Goal: Task Accomplishment & Management: Use online tool/utility

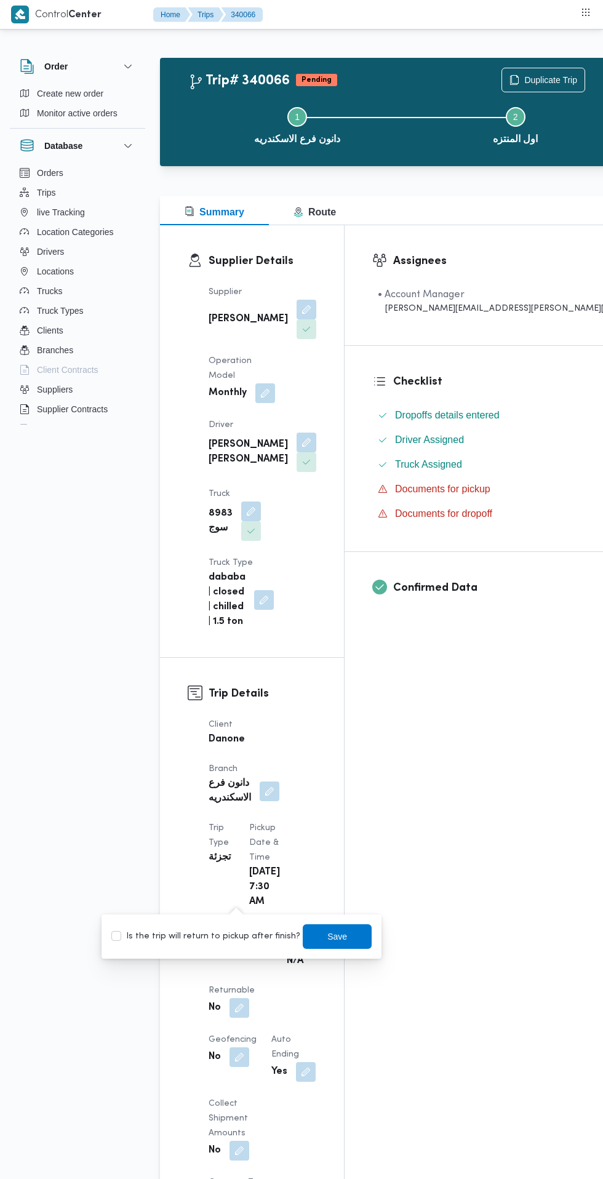
scroll to position [1, 0]
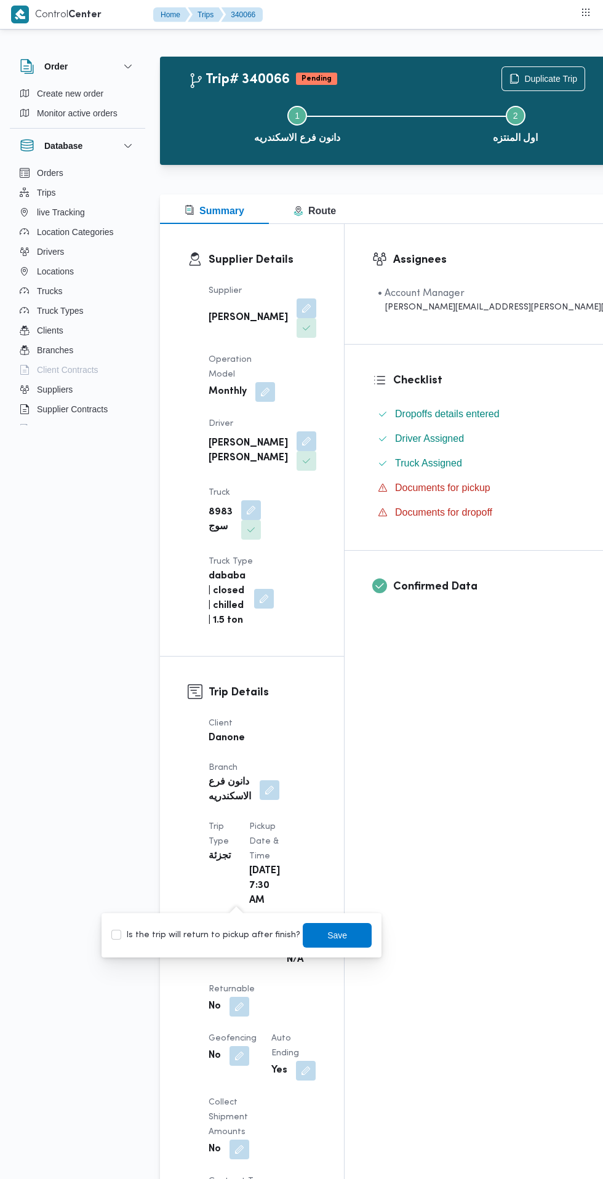
click at [204, 940] on label "Is the trip will return to pickup after finish?" at bounding box center [205, 935] width 189 height 15
checkbox input "true"
click at [349, 938] on span "Save" at bounding box center [337, 935] width 69 height 25
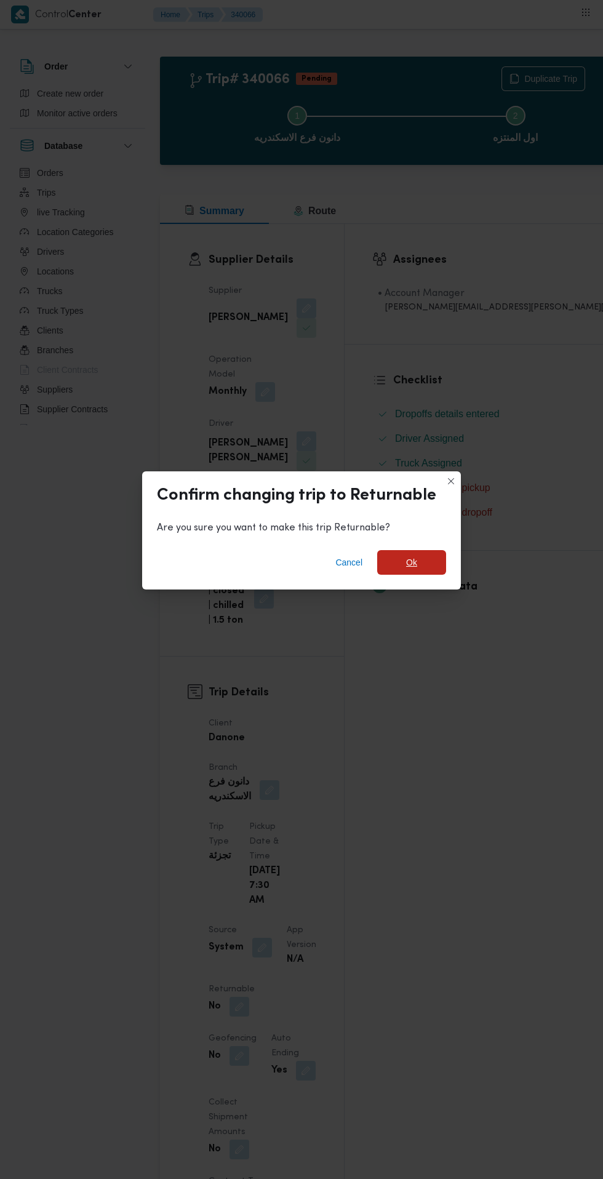
click at [413, 570] on span "Ok" at bounding box center [411, 562] width 11 height 15
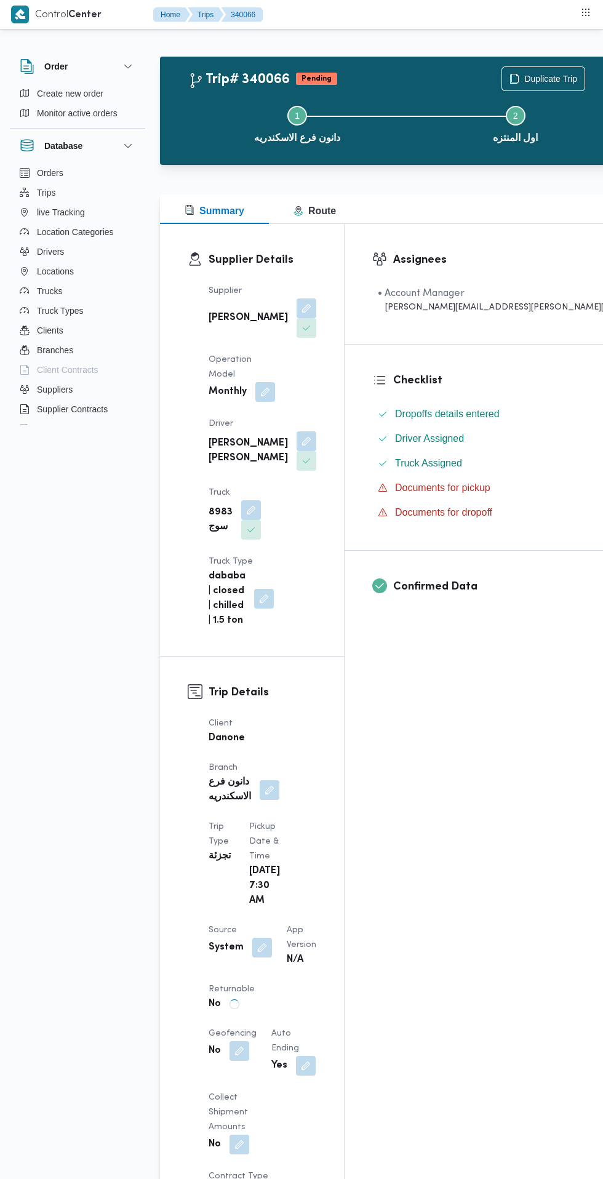
scroll to position [0, 0]
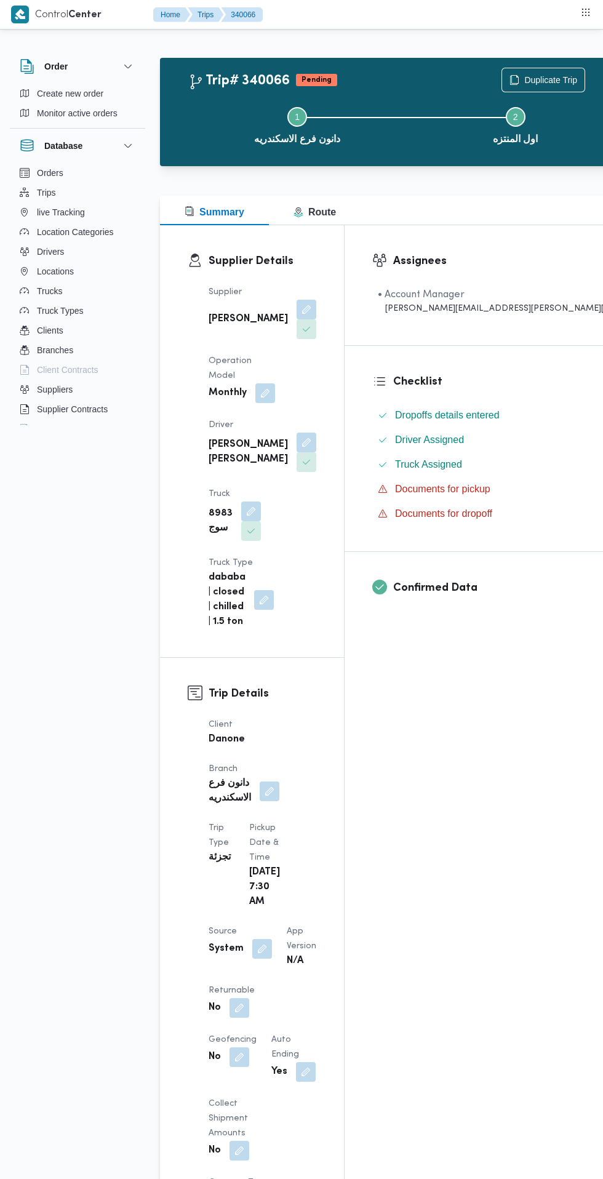
click at [236, 998] on button "button" at bounding box center [239, 1008] width 20 height 20
click at [251, 936] on label "Is the trip will return to pickup after finish?" at bounding box center [205, 936] width 189 height 15
checkbox input "true"
click at [327, 936] on span "Save" at bounding box center [337, 936] width 20 height 15
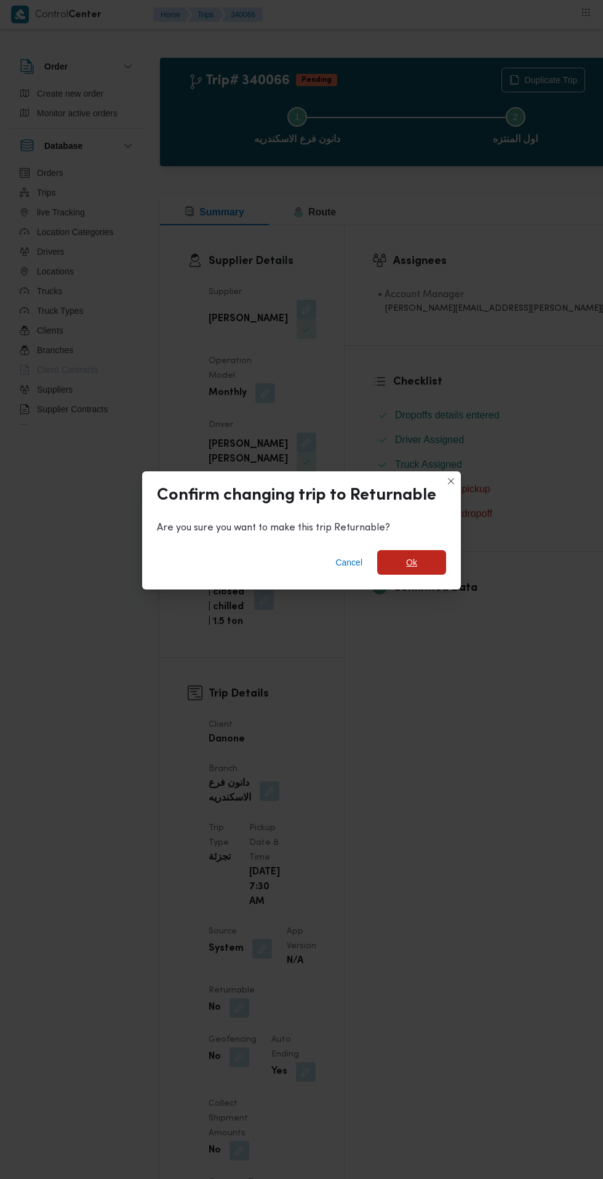
click at [418, 554] on span "Ok" at bounding box center [411, 562] width 69 height 25
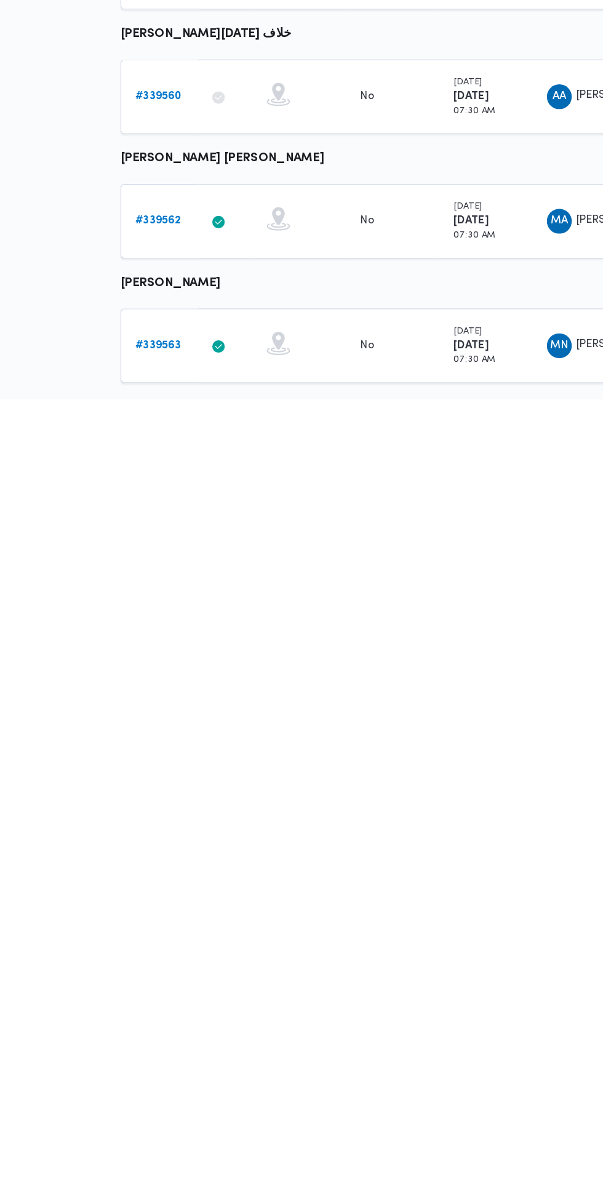
click at [193, 1135] on b "# 339563" at bounding box center [190, 1137] width 36 height 8
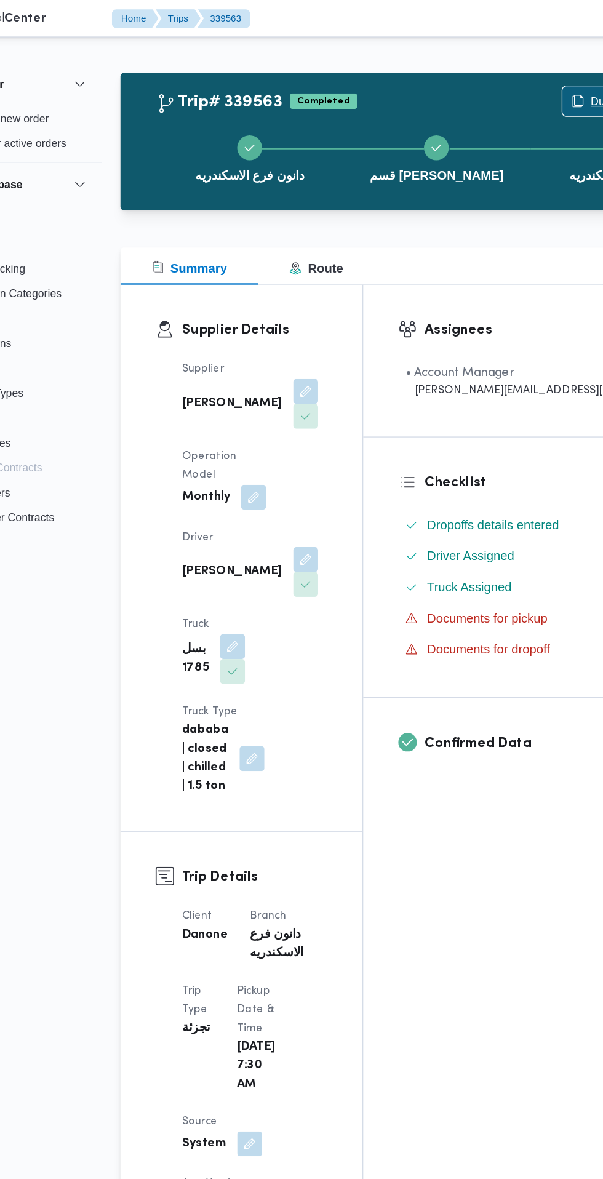
click at [509, 69] on span "Duplicate Trip" at bounding box center [550, 79] width 82 height 23
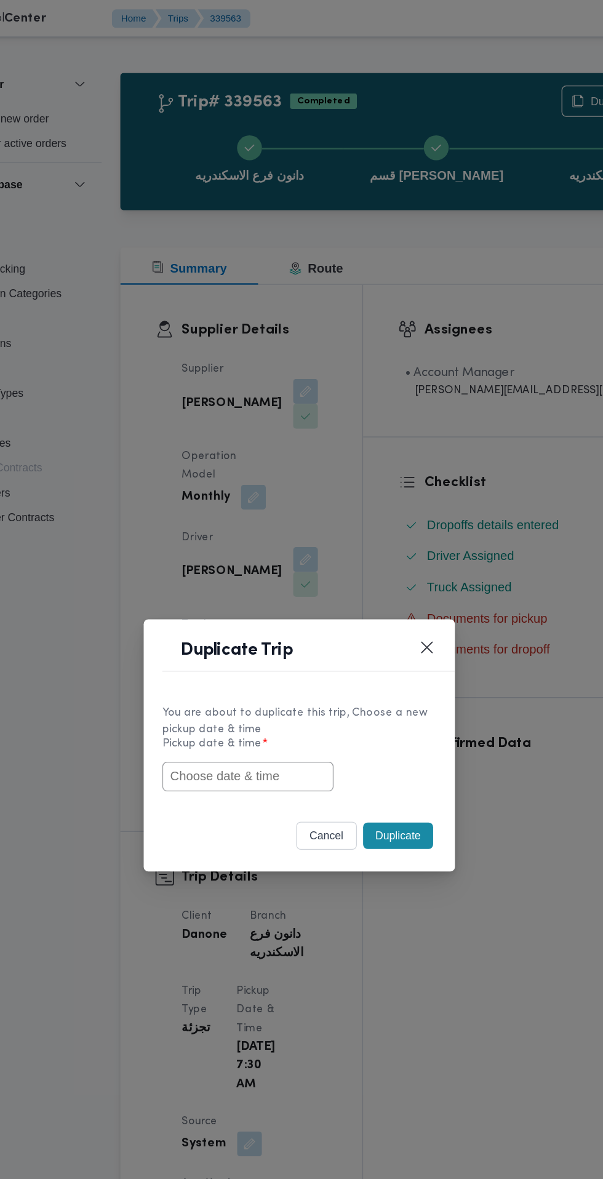
click at [255, 618] on input "text" at bounding box center [260, 613] width 135 height 23
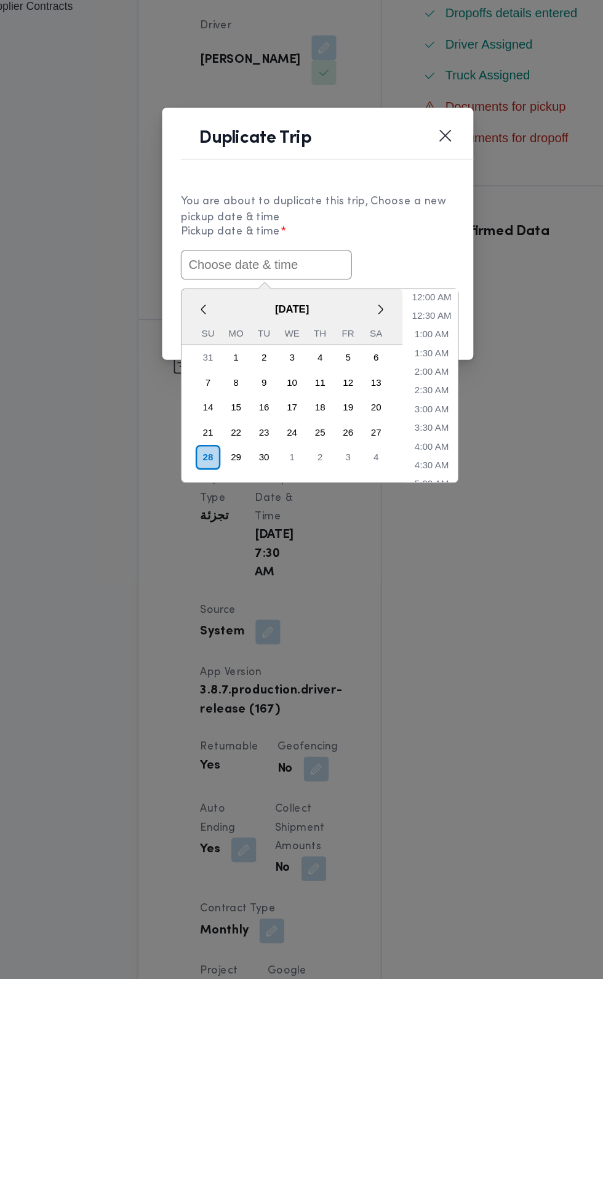
paste input "[DATE] 7:30AM"
type input "[DATE] 7:30AM"
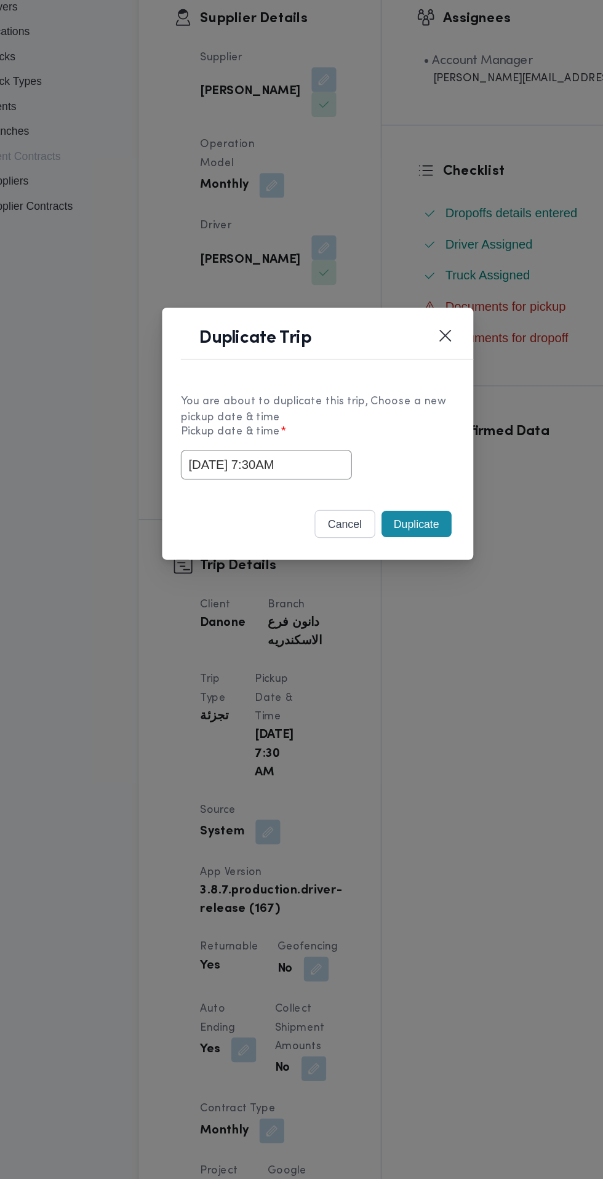
click at [373, 424] on div "Duplicate Trip You are about to duplicate this trip, Choose a new pickup date &…" at bounding box center [301, 589] width 603 height 1179
click at [378, 667] on button "Duplicate" at bounding box center [379, 660] width 55 height 21
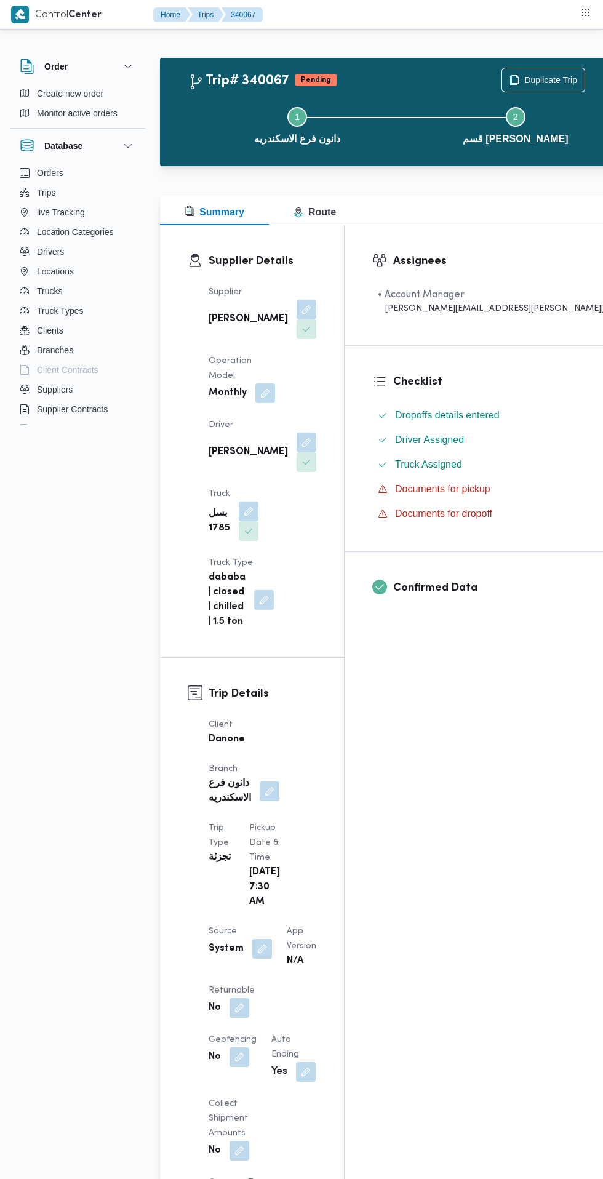
click at [233, 998] on button "button" at bounding box center [239, 1008] width 20 height 20
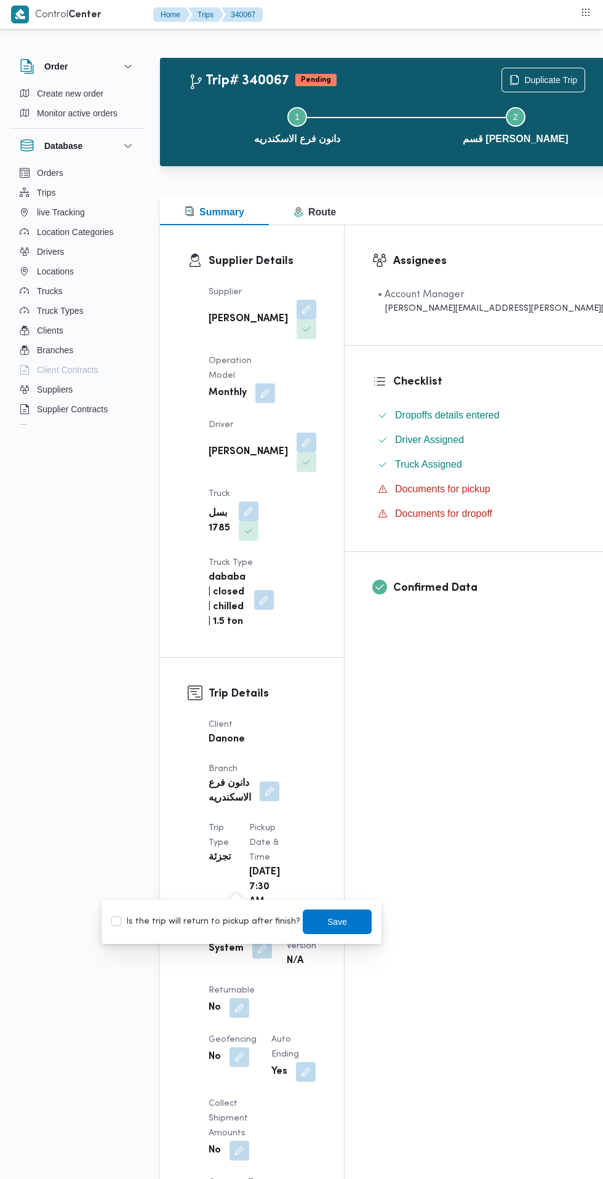
click at [221, 919] on label "Is the trip will return to pickup after finish?" at bounding box center [205, 921] width 189 height 15
checkbox input "true"
click at [335, 917] on span "Save" at bounding box center [337, 921] width 20 height 15
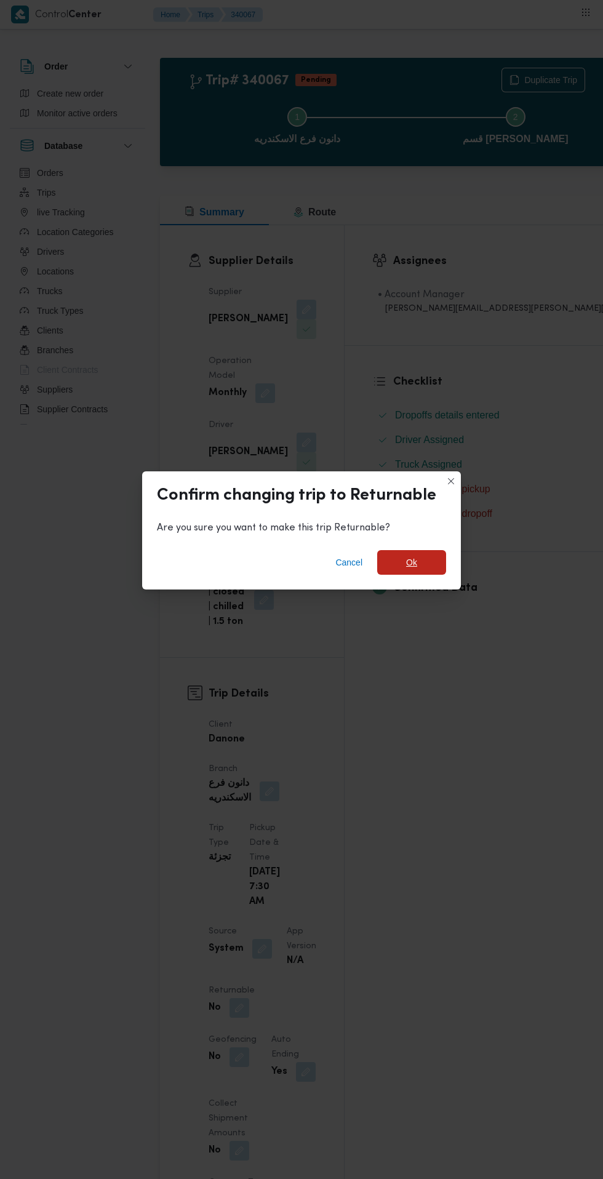
click at [411, 557] on span "Ok" at bounding box center [411, 562] width 11 height 15
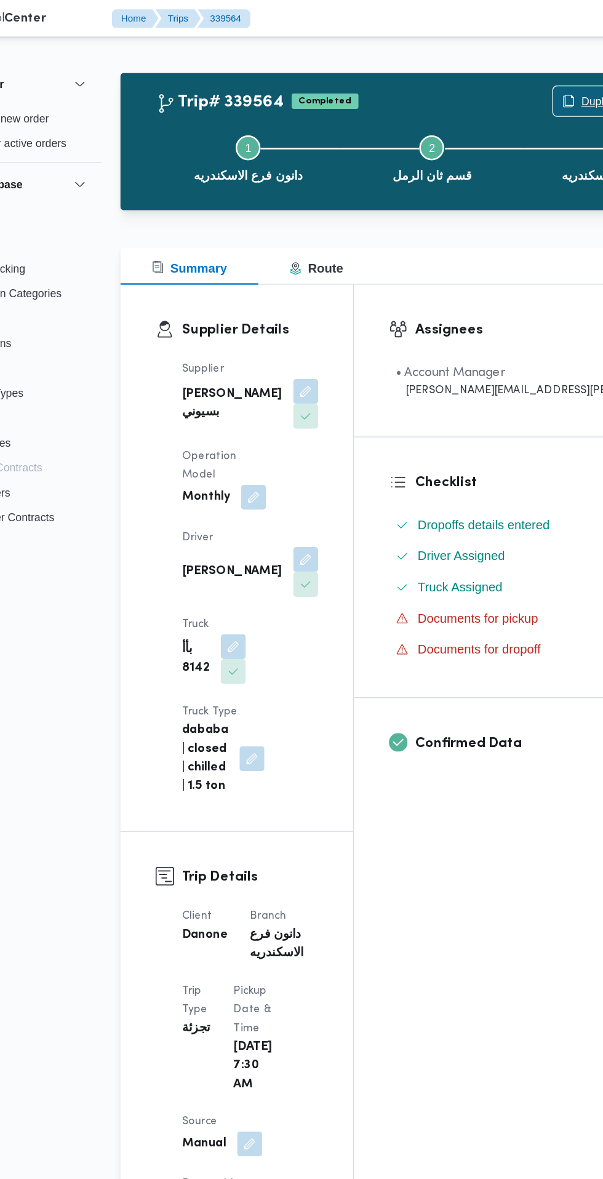
click at [524, 79] on span "Duplicate Trip" at bounding box center [550, 80] width 53 height 15
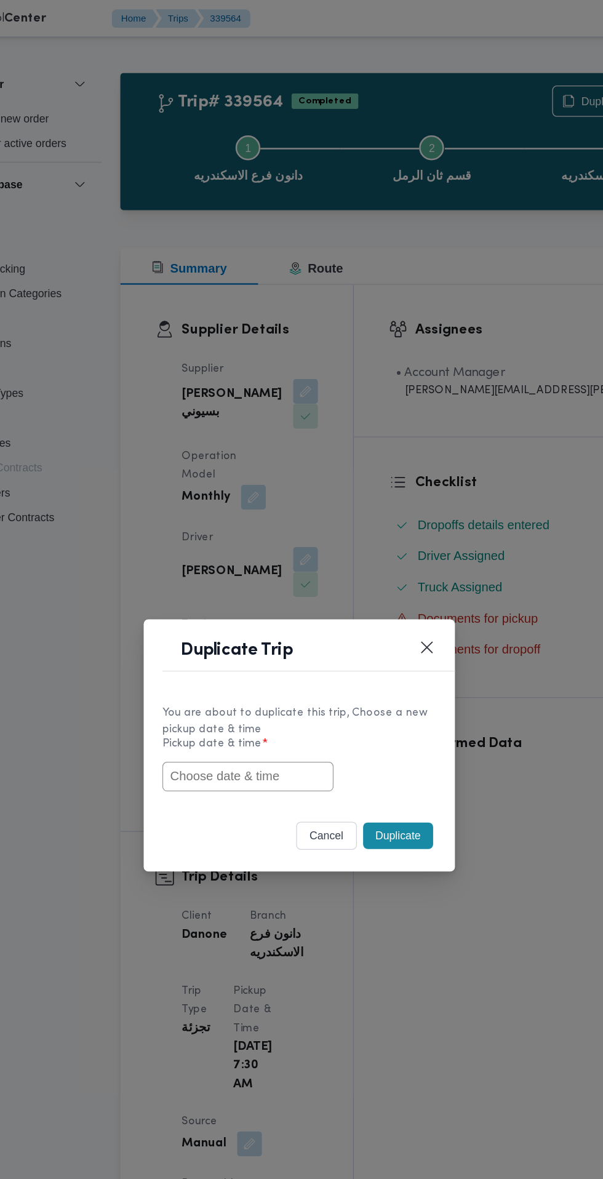
click at [259, 618] on input "text" at bounding box center [260, 613] width 135 height 23
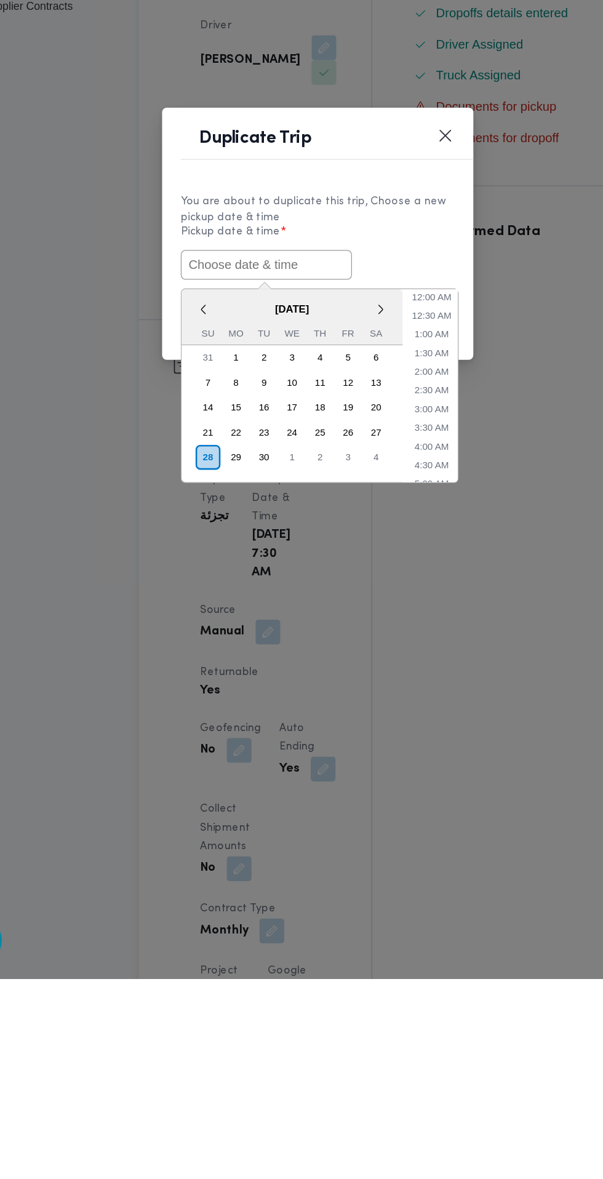
click at [304, 614] on input "text" at bounding box center [260, 613] width 135 height 23
paste input "[DATE] 7:30AM"
type input "[DATE] 7:30AM"
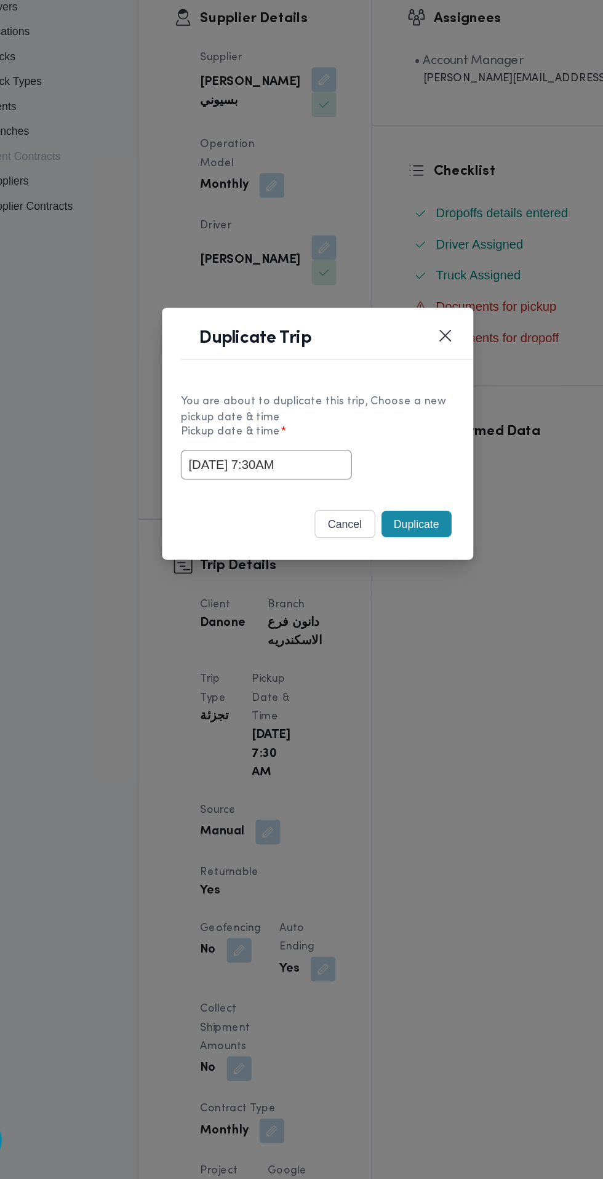
click at [373, 451] on div "Duplicate Trip You are about to duplicate this trip, Choose a new pickup date &…" at bounding box center [301, 589] width 603 height 1179
click at [388, 661] on button "Duplicate" at bounding box center [379, 660] width 55 height 21
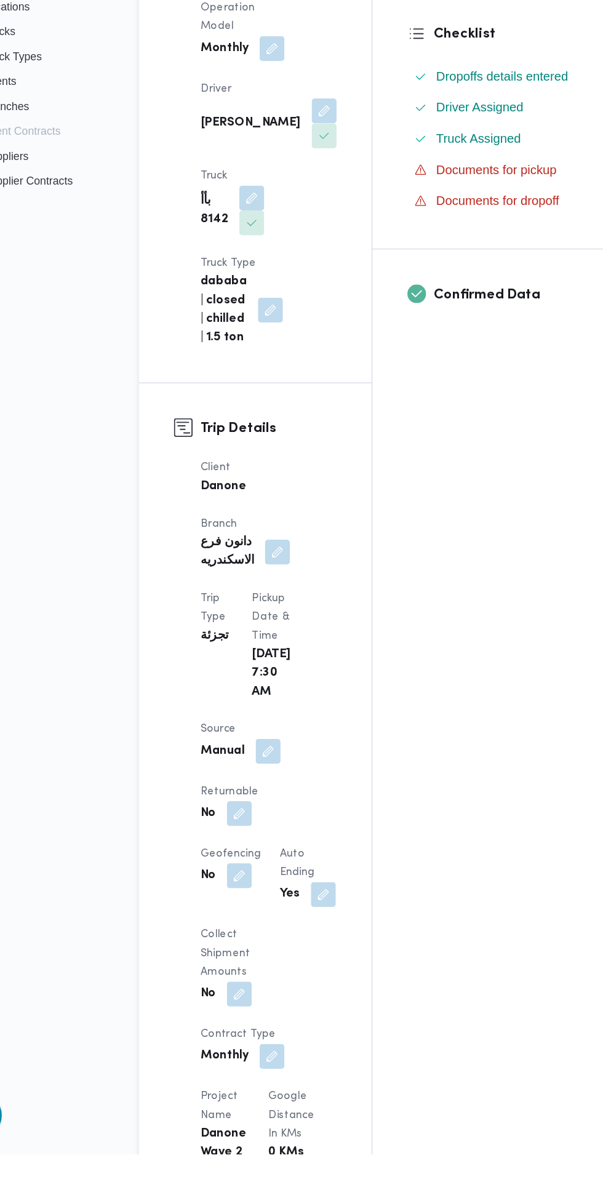
scroll to position [90, 0]
click at [249, 898] on button "button" at bounding box center [239, 908] width 20 height 20
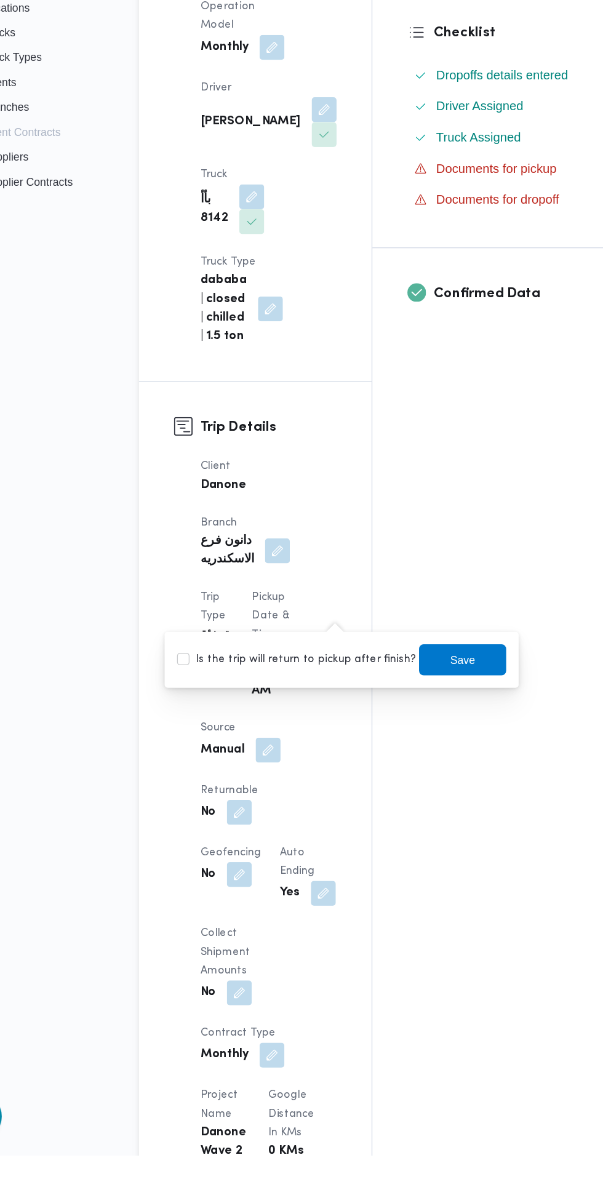
click at [297, 791] on label "Is the trip will return to pickup after finish?" at bounding box center [284, 786] width 189 height 15
checkbox input "true"
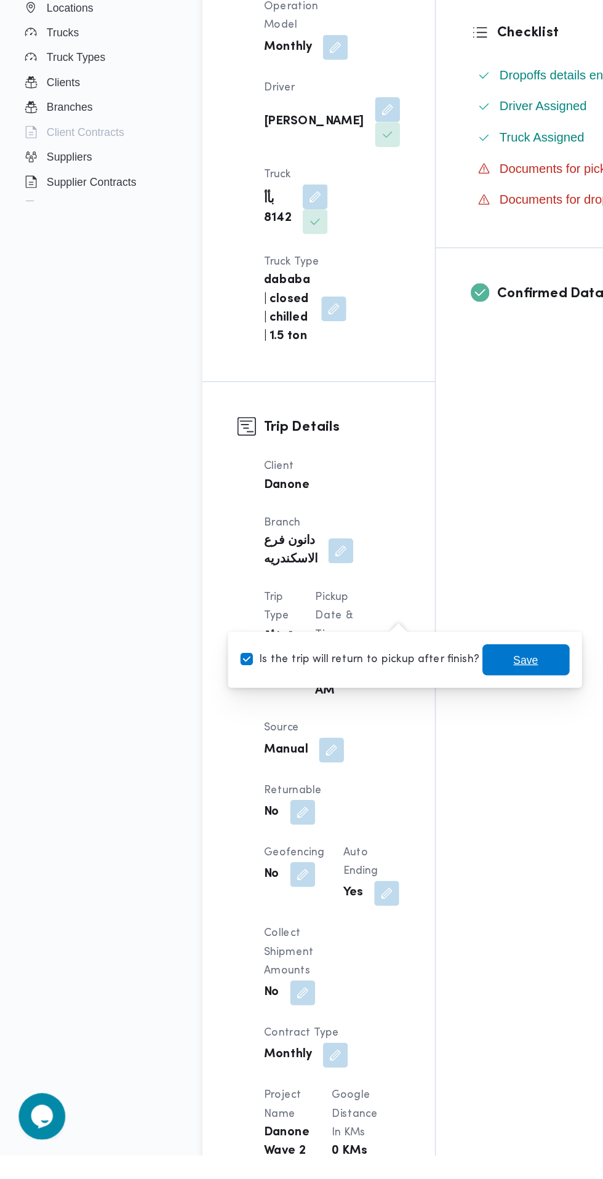
click at [406, 786] on span "Save" at bounding box center [416, 786] width 20 height 15
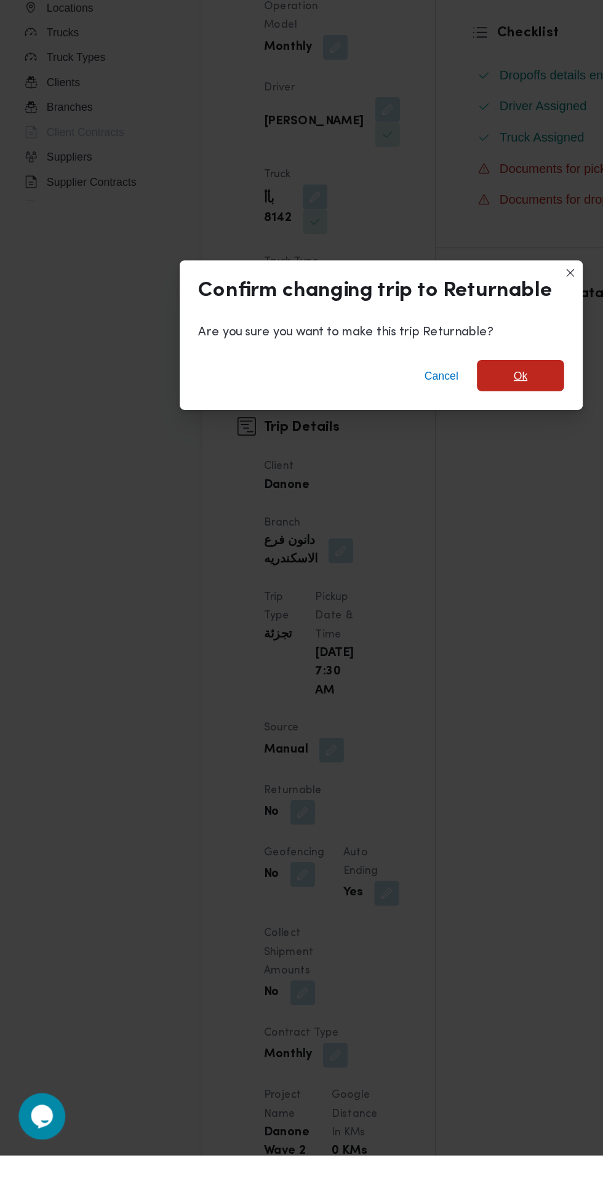
click at [417, 570] on span "Ok" at bounding box center [411, 562] width 11 height 15
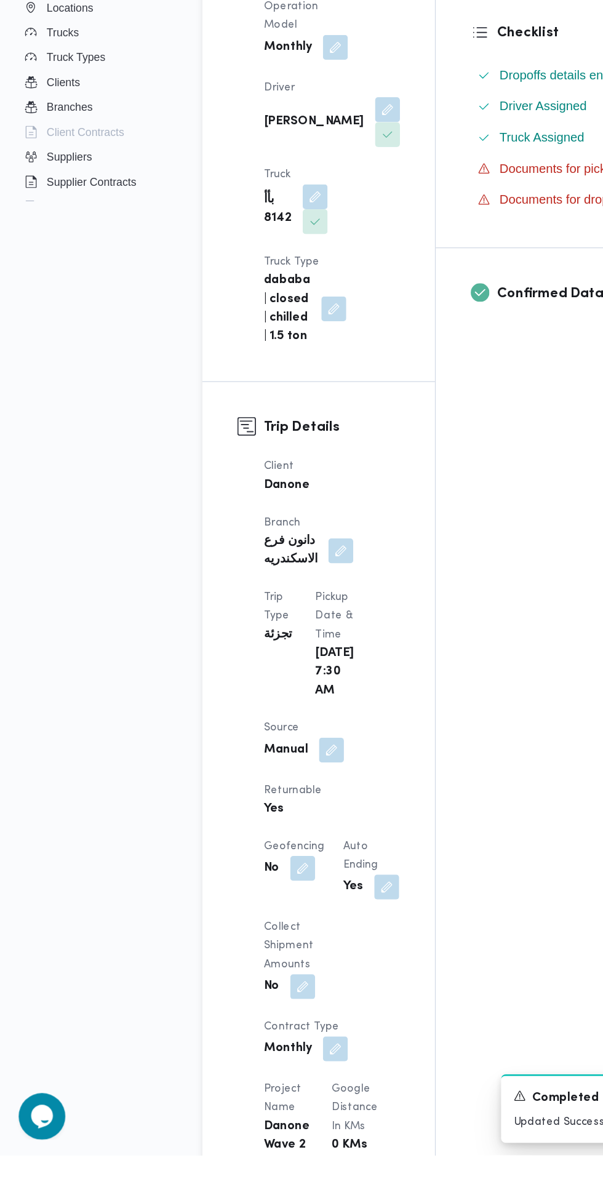
scroll to position [129, 0]
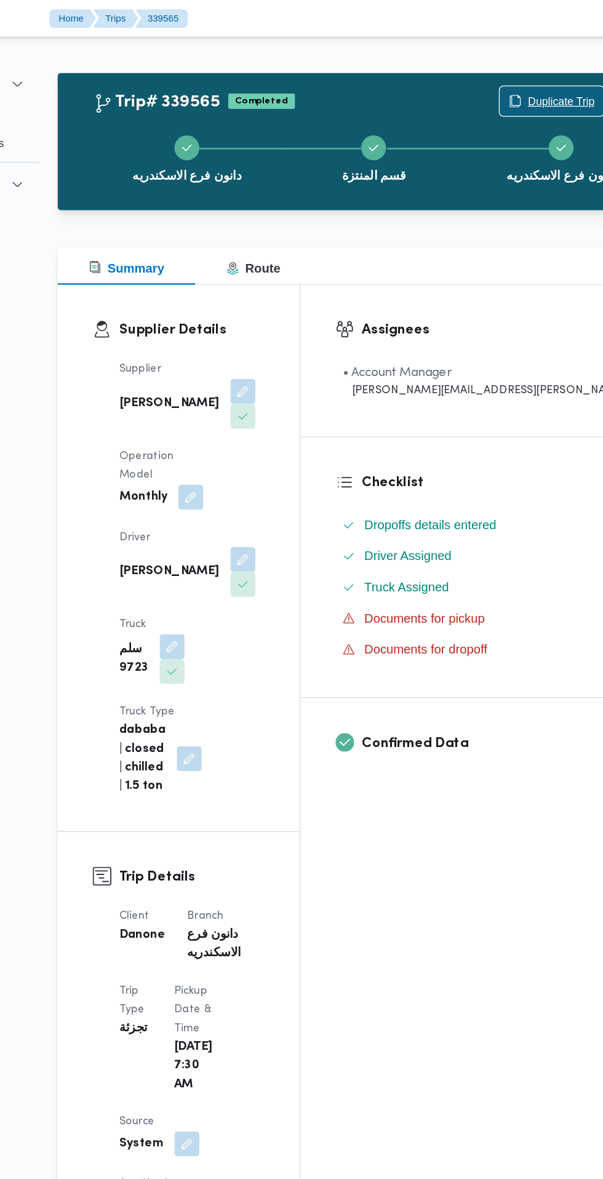
click at [532, 81] on span "Duplicate Trip" at bounding box center [558, 80] width 53 height 15
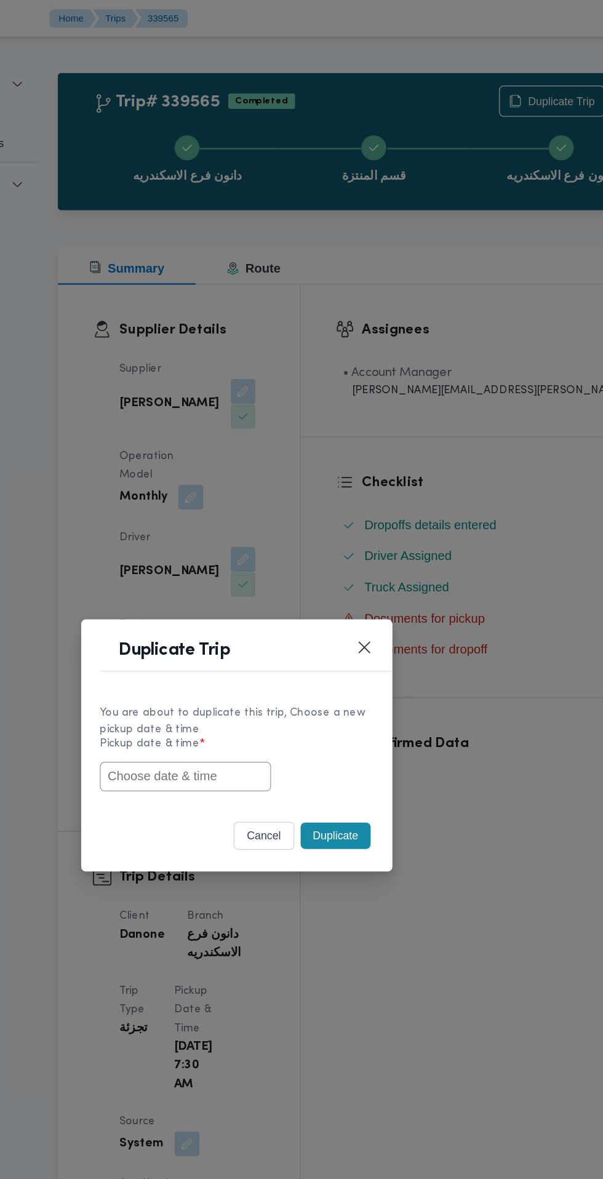
click at [266, 615] on input "text" at bounding box center [260, 613] width 135 height 23
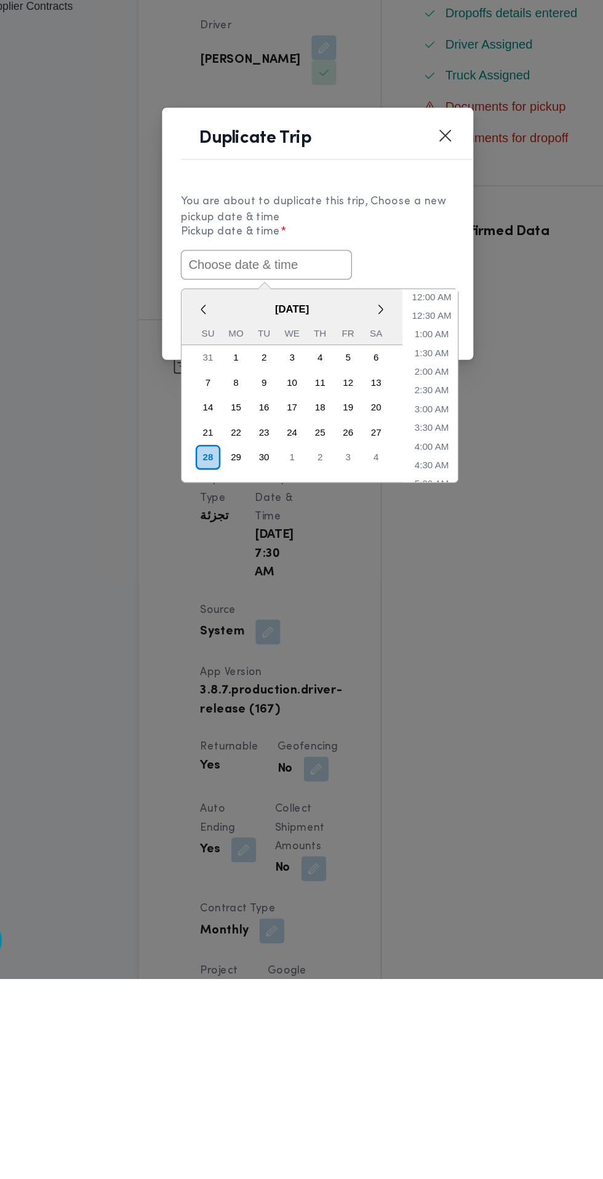
click at [292, 613] on input "text" at bounding box center [260, 613] width 135 height 23
click at [298, 614] on input "text" at bounding box center [260, 613] width 135 height 23
paste input "[DATE] 7:30AM"
type input "[DATE] 7:30AM"
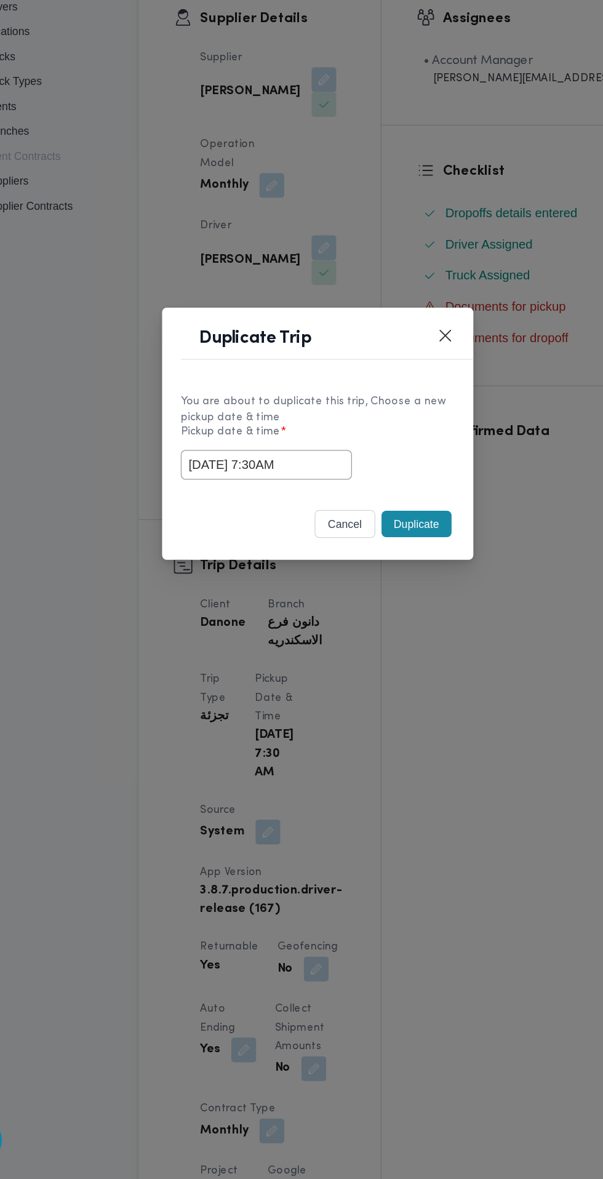
click at [378, 443] on div "Duplicate Trip You are about to duplicate this trip, Choose a new pickup date &…" at bounding box center [301, 589] width 603 height 1179
click at [388, 663] on button "Duplicate" at bounding box center [379, 660] width 55 height 21
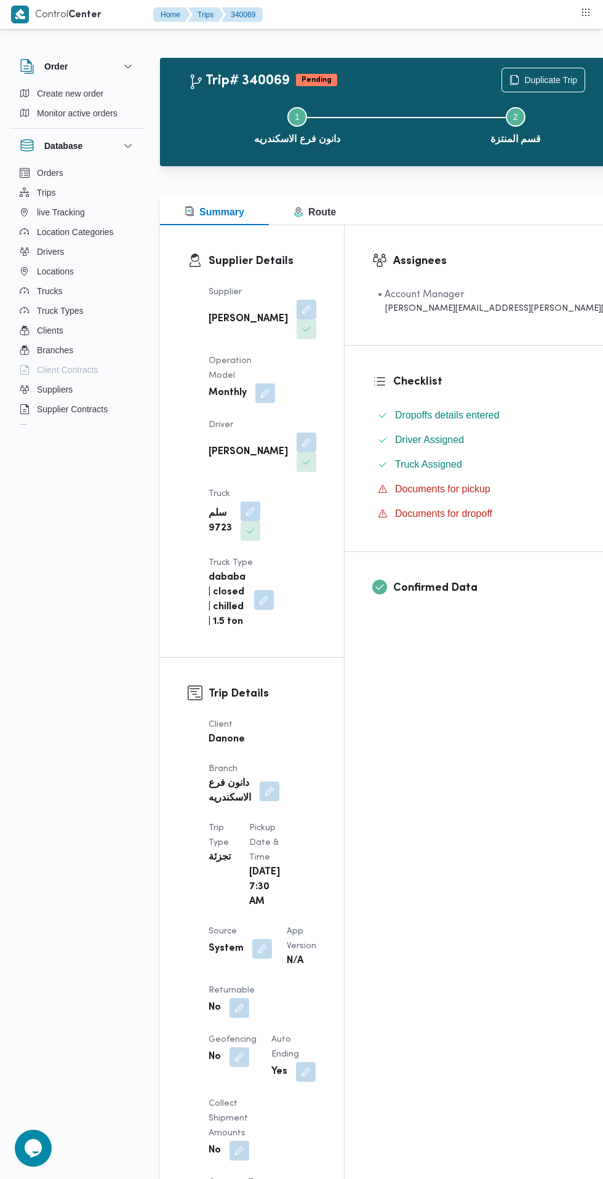
click at [232, 998] on button "button" at bounding box center [239, 1008] width 20 height 20
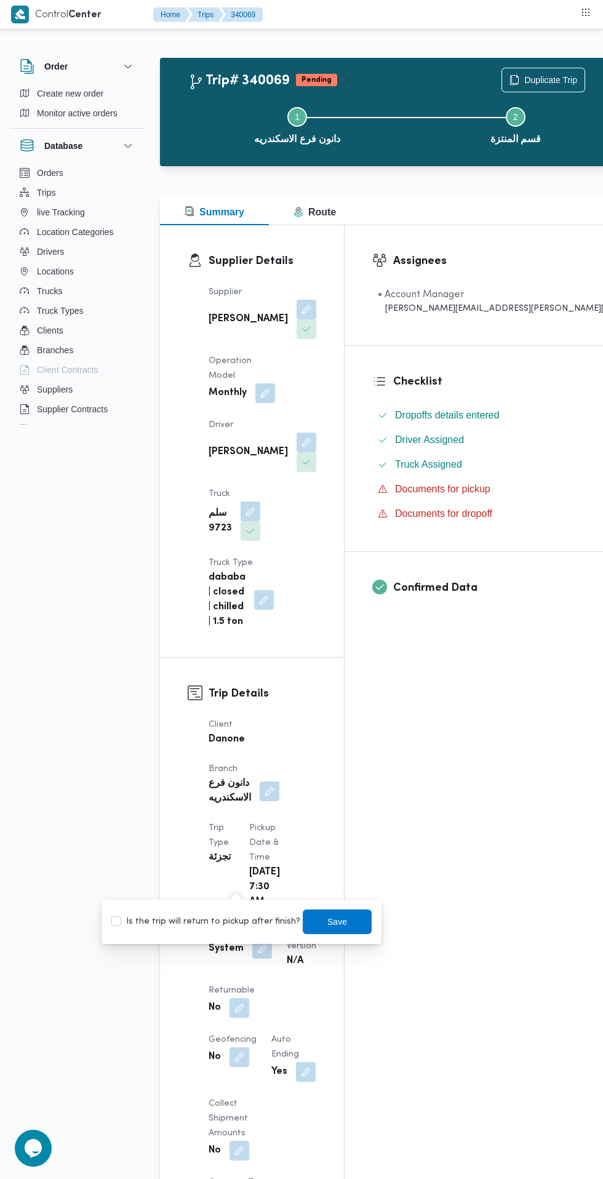
click at [223, 914] on label "Is the trip will return to pickup after finish?" at bounding box center [205, 921] width 189 height 15
checkbox input "true"
click at [327, 922] on span "Save" at bounding box center [337, 921] width 20 height 15
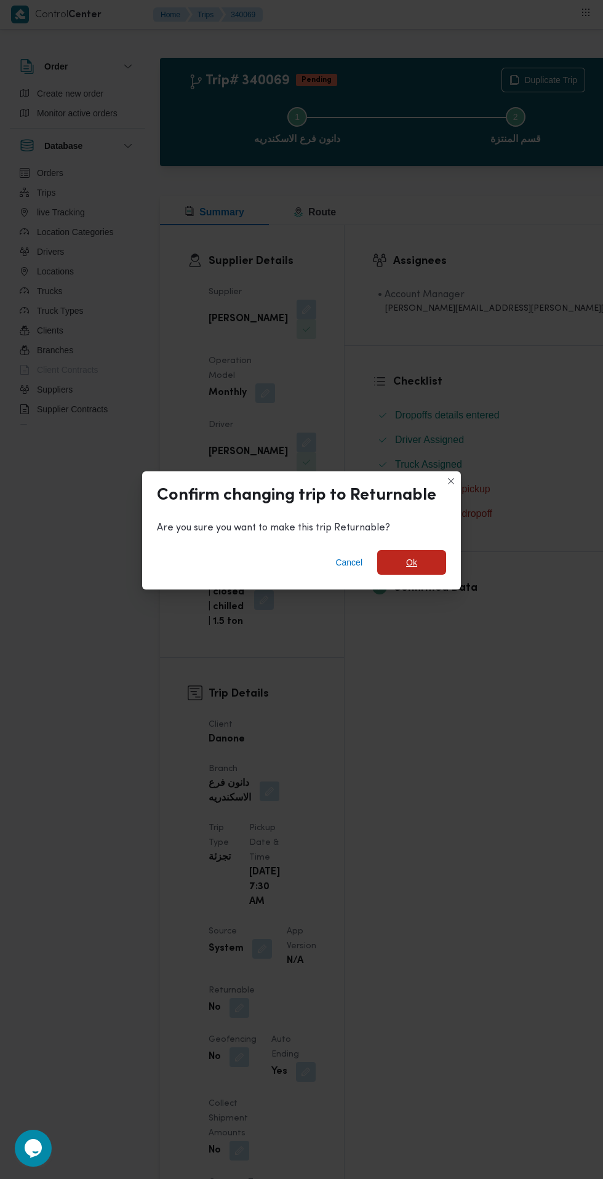
click at [439, 575] on span "Ok" at bounding box center [411, 562] width 69 height 25
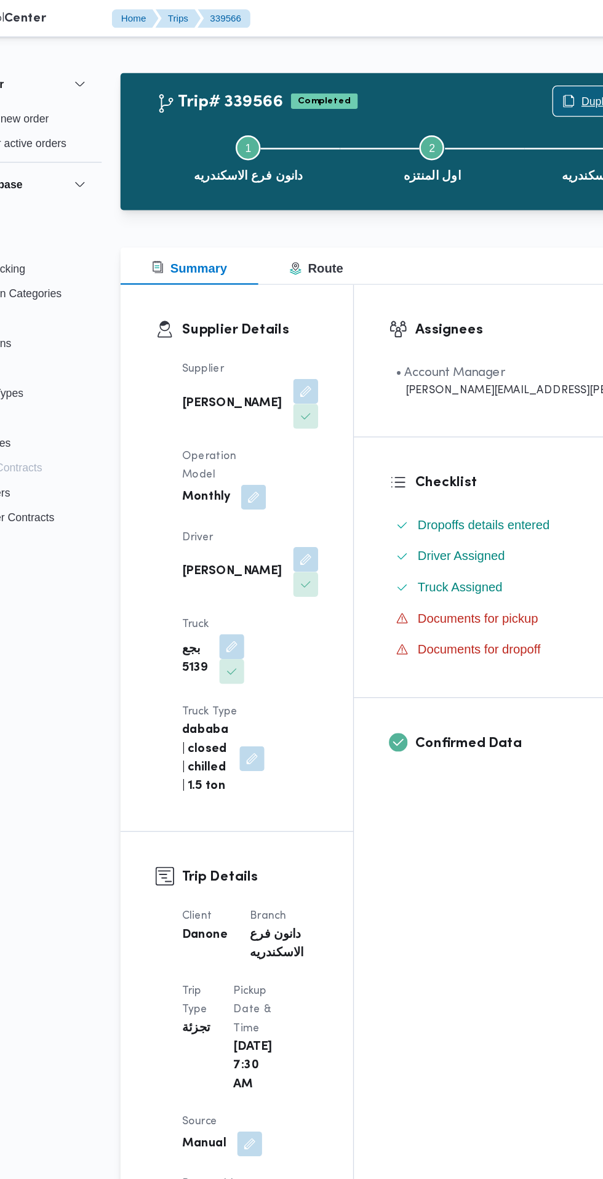
click at [502, 76] on span "Duplicate Trip" at bounding box center [543, 79] width 82 height 23
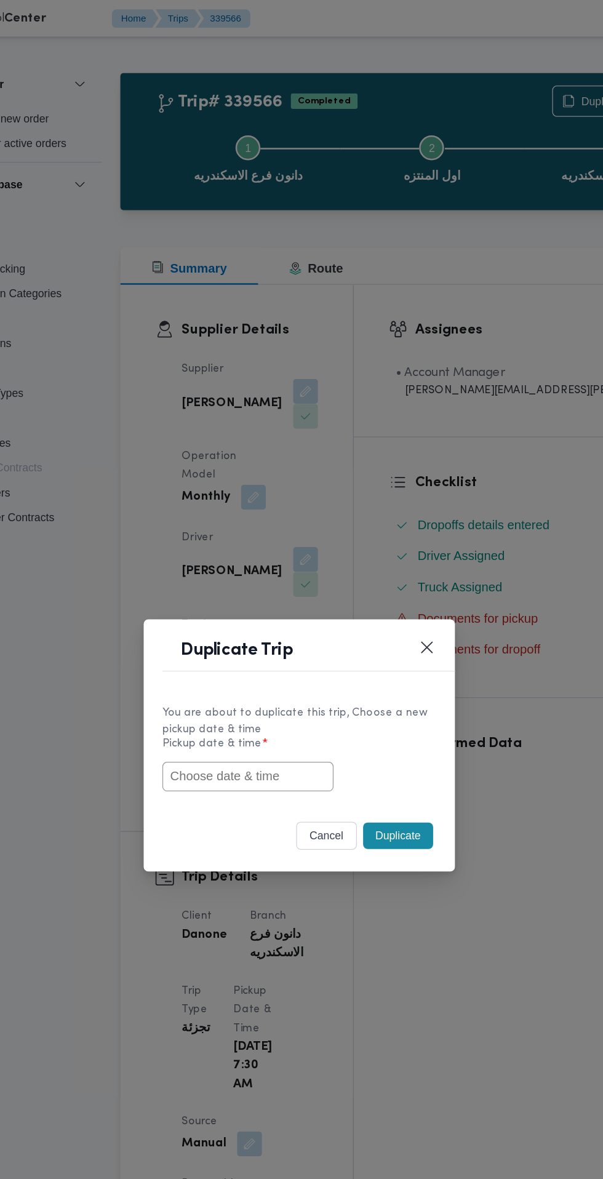
click at [260, 612] on input "text" at bounding box center [260, 613] width 135 height 23
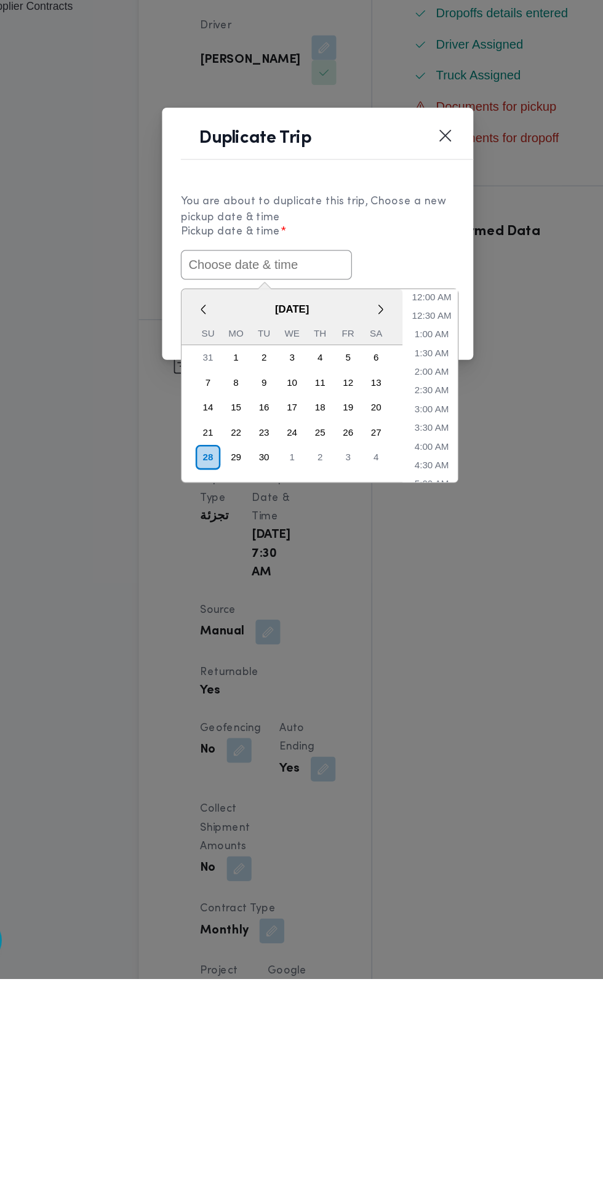
click at [298, 614] on input "text" at bounding box center [260, 613] width 135 height 23
paste input "[DATE] 7:30AM"
type input "[DATE] 7:30AM"
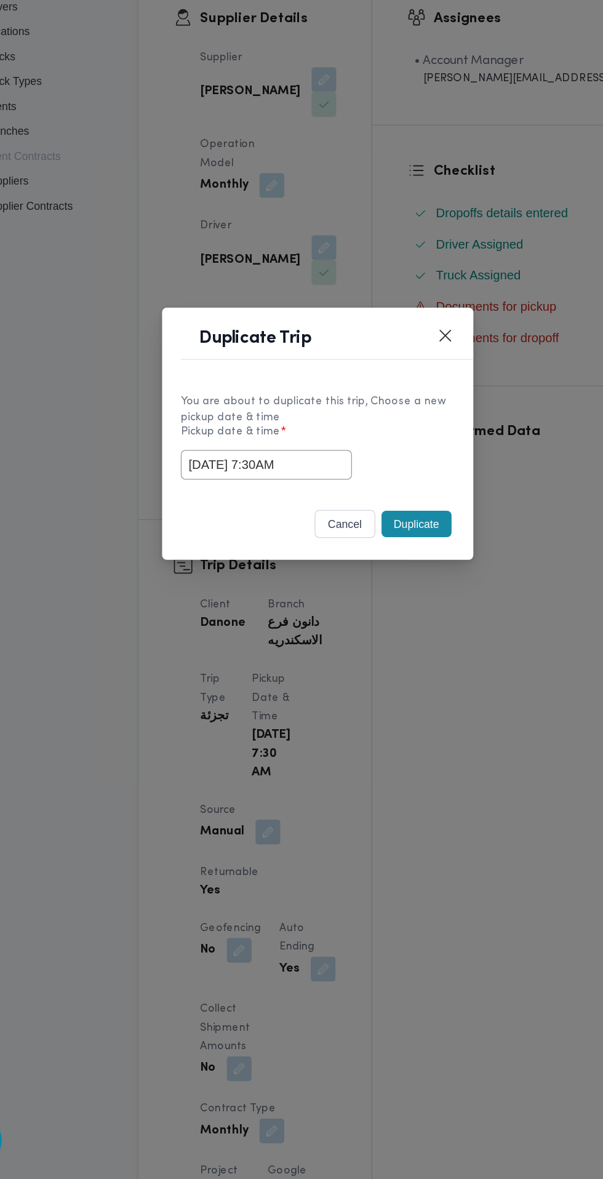
click at [381, 447] on div "Duplicate Trip You are about to duplicate this trip, Choose a new pickup date &…" at bounding box center [301, 589] width 603 height 1179
click at [383, 667] on button "Duplicate" at bounding box center [379, 660] width 55 height 21
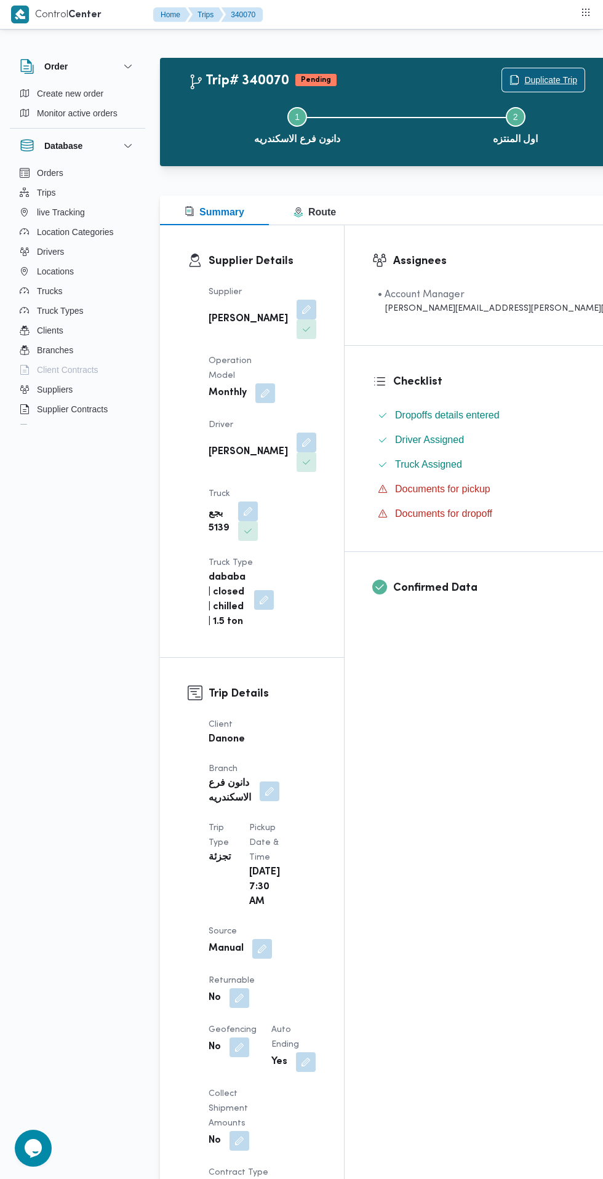
click at [502, 73] on span "Duplicate Trip" at bounding box center [543, 79] width 82 height 23
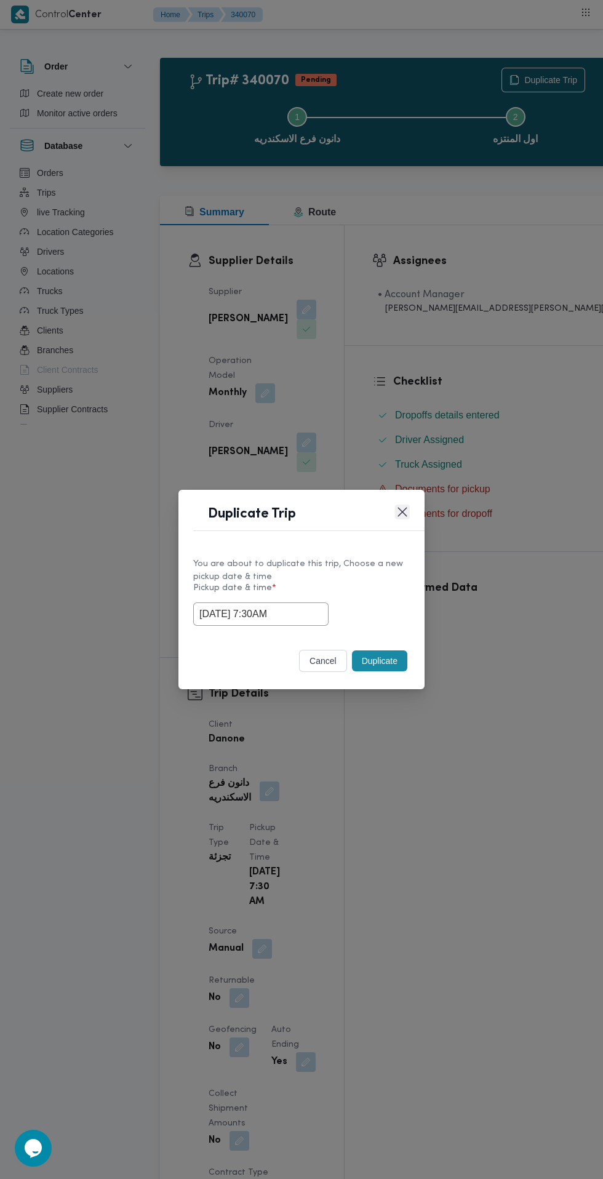
click at [401, 508] on button "Closes this modal window" at bounding box center [402, 511] width 15 height 15
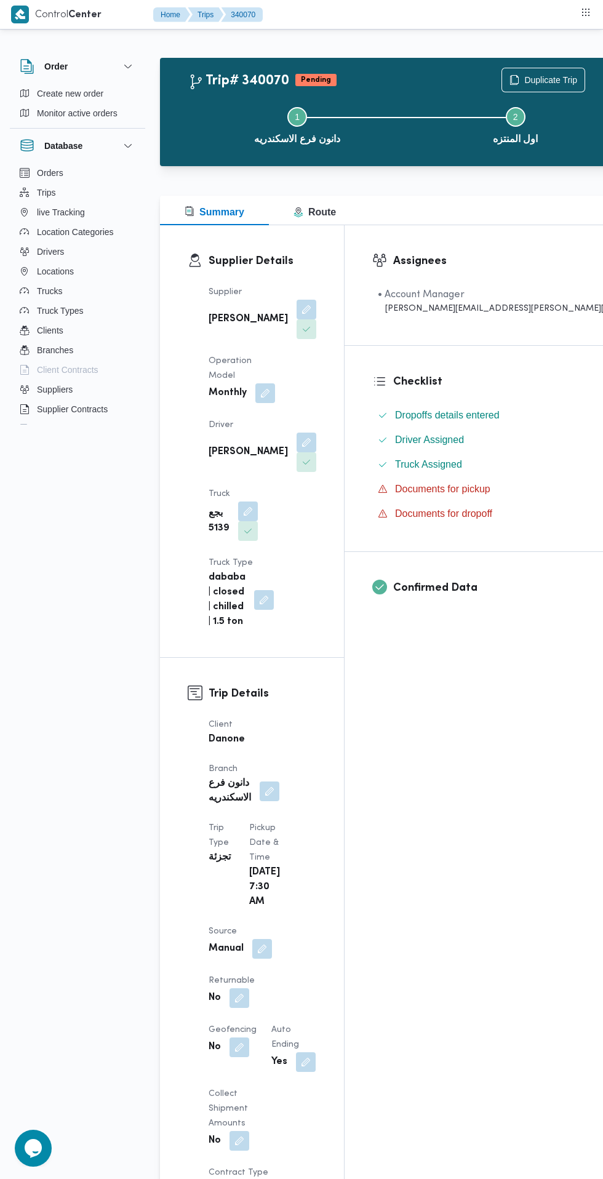
click at [249, 988] on button "button" at bounding box center [239, 998] width 20 height 20
click at [286, 877] on label "Is the trip will return to pickup after finish?" at bounding box center [284, 877] width 189 height 15
checkbox input "true"
click at [406, 877] on span "Save" at bounding box center [416, 877] width 20 height 15
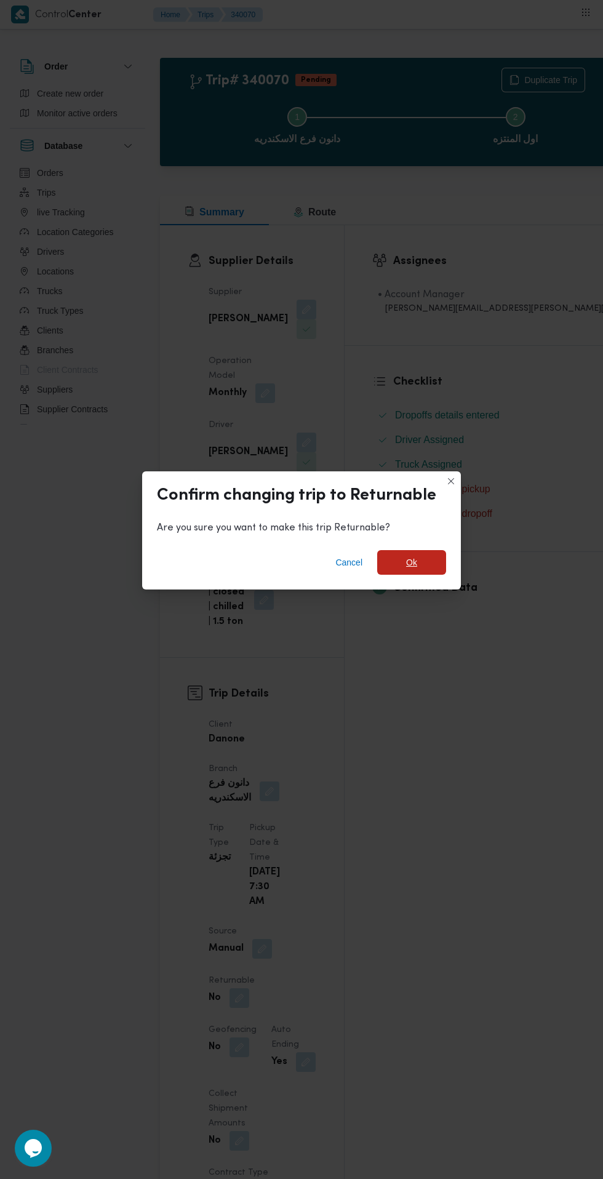
click at [432, 557] on span "Ok" at bounding box center [411, 562] width 69 height 25
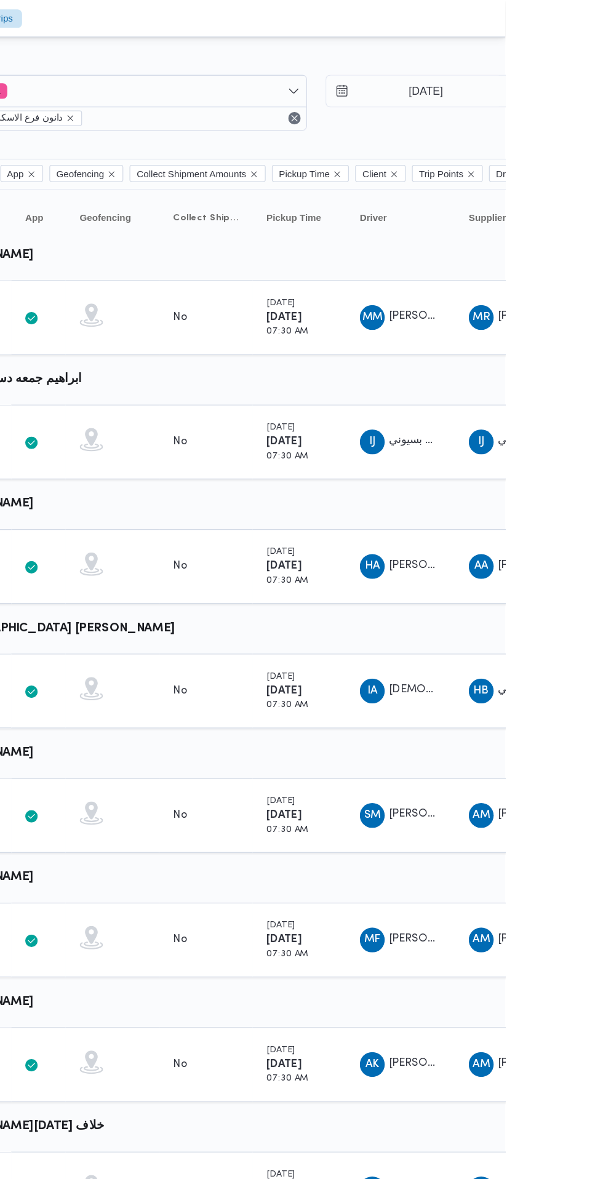
scroll to position [0, 20]
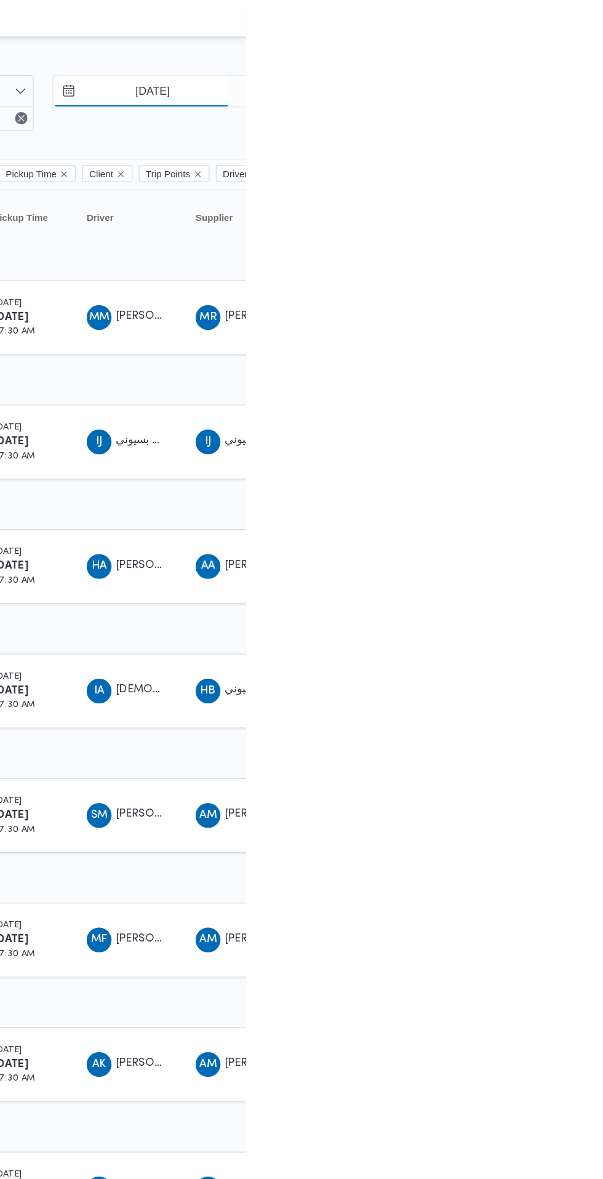
click at [560, 71] on input "[DATE]" at bounding box center [521, 72] width 140 height 25
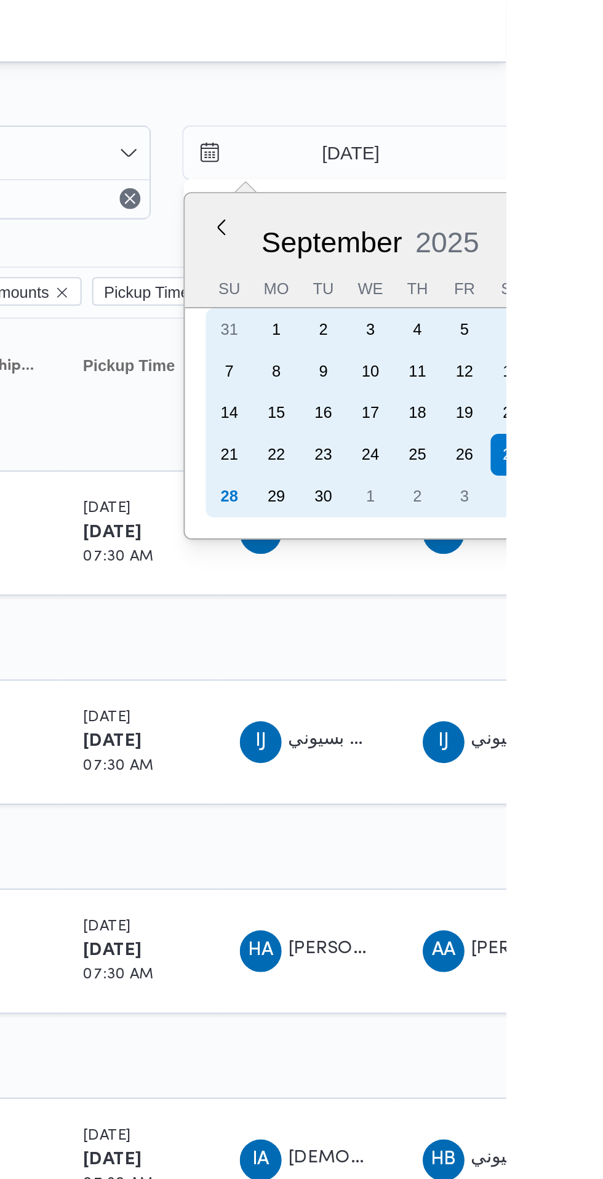
click at [471, 233] on div "28" at bounding box center [473, 234] width 20 height 20
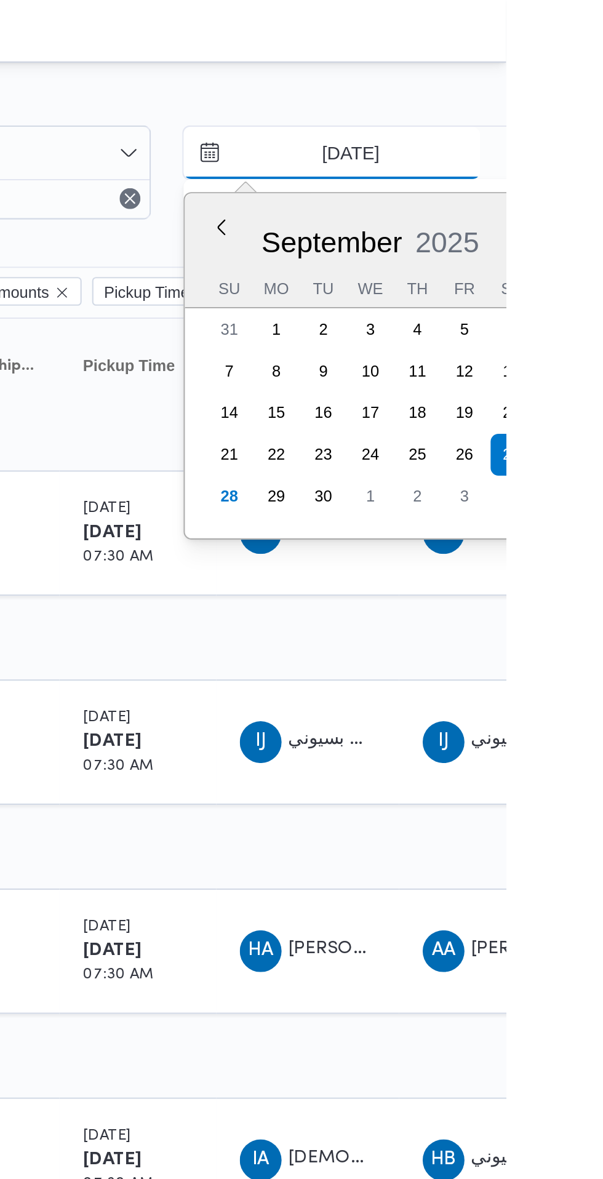
type input "[DATE]"
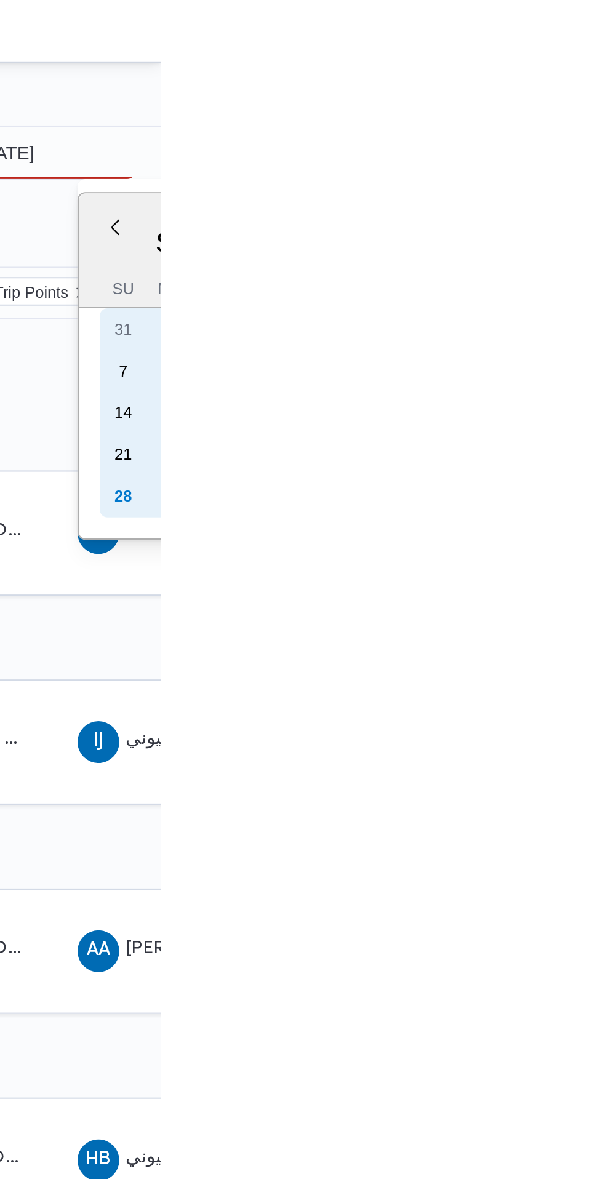
click at [586, 234] on div "28" at bounding box center [585, 234] width 20 height 20
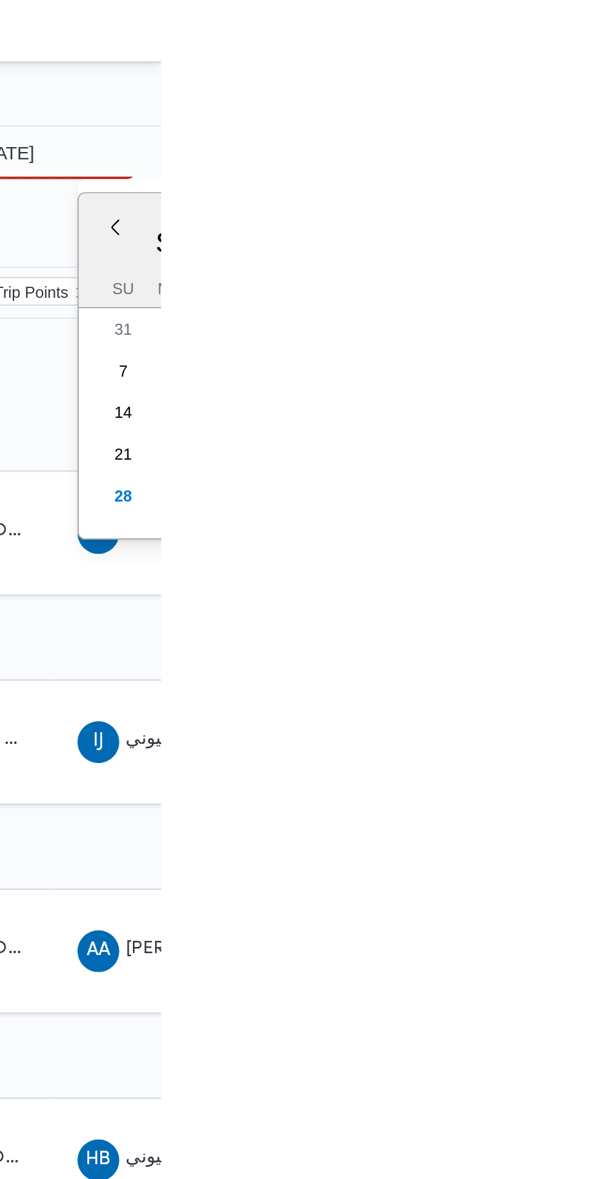
type input "[DATE]"
